Goal: Find specific page/section: Find specific page/section

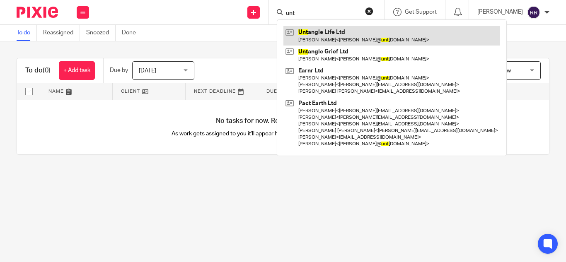
type input "unt"
click at [294, 39] on link at bounding box center [392, 35] width 217 height 19
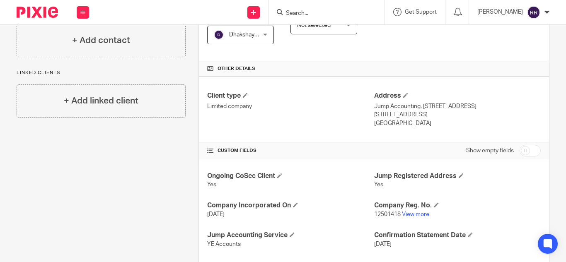
scroll to position [273, 0]
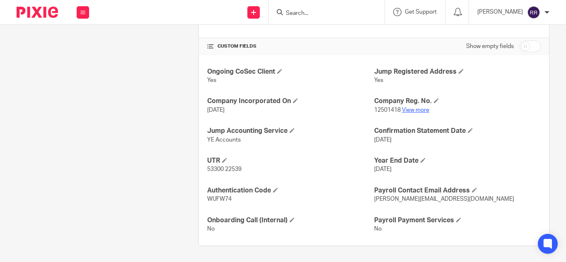
click at [410, 108] on link "View more" at bounding box center [415, 110] width 27 height 6
